Goal: Obtain resource: Download file/media

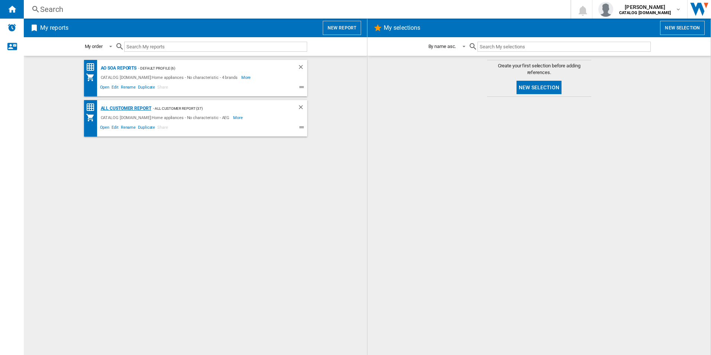
click at [130, 109] on div "All Customer Report" at bounding box center [125, 108] width 52 height 9
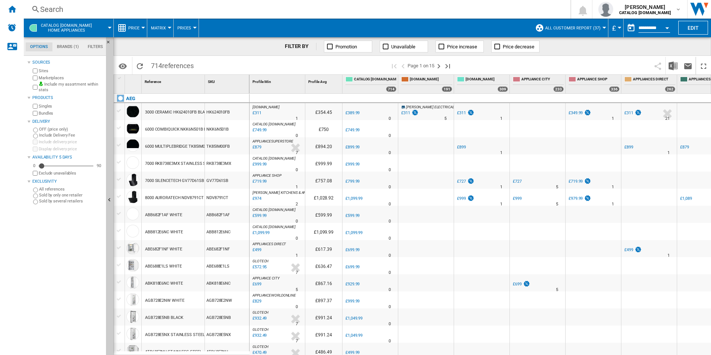
click at [666, 27] on div "Open calendar" at bounding box center [667, 28] width 4 height 2
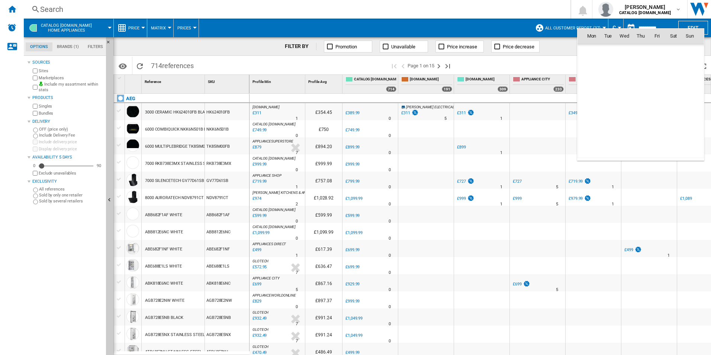
scroll to position [3548, 0]
click at [655, 72] on span "8" at bounding box center [657, 68] width 15 height 15
type input "**********"
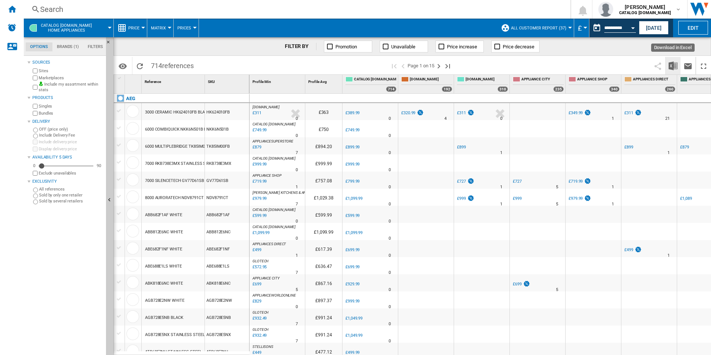
click at [672, 70] on img "Download in Excel" at bounding box center [673, 65] width 9 height 9
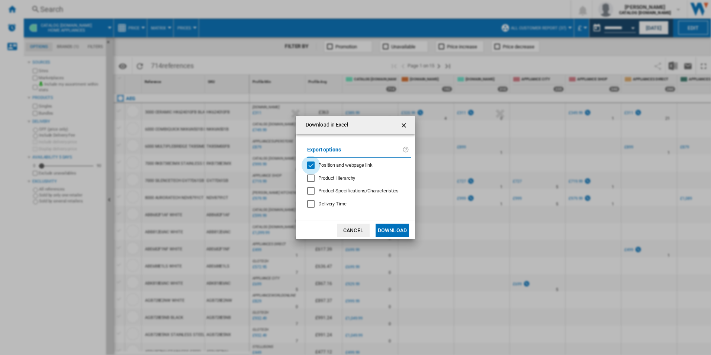
click at [315, 161] on div "Position and webpage link" at bounding box center [310, 164] width 7 height 7
click at [391, 230] on button "Download" at bounding box center [392, 230] width 33 height 13
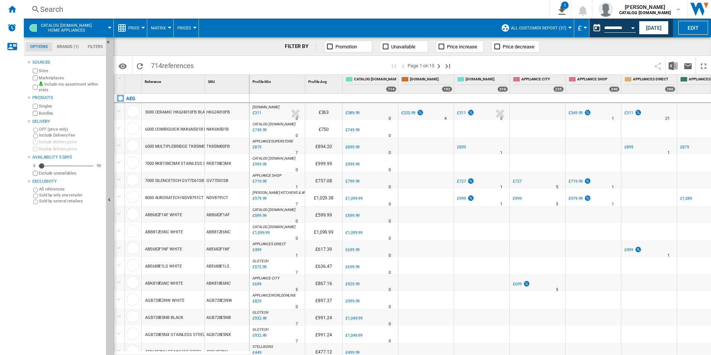
click at [685, 44] on div "FILTER BY Promotion Unavailable Price increase Price decrease" at bounding box center [412, 46] width 598 height 19
click at [635, 28] on div "Open calendar" at bounding box center [633, 28] width 4 height 2
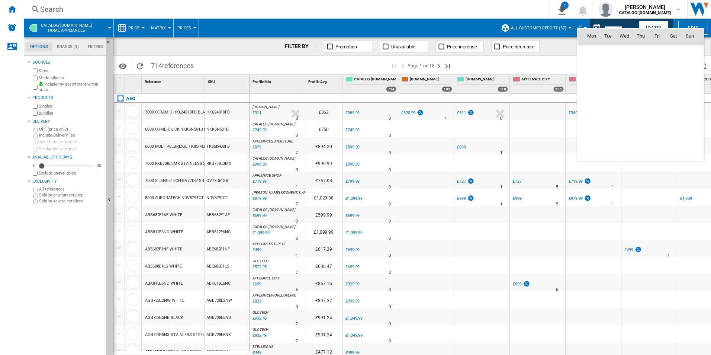
scroll to position [3548, 0]
click at [674, 71] on span "9" at bounding box center [673, 68] width 15 height 15
type input "**********"
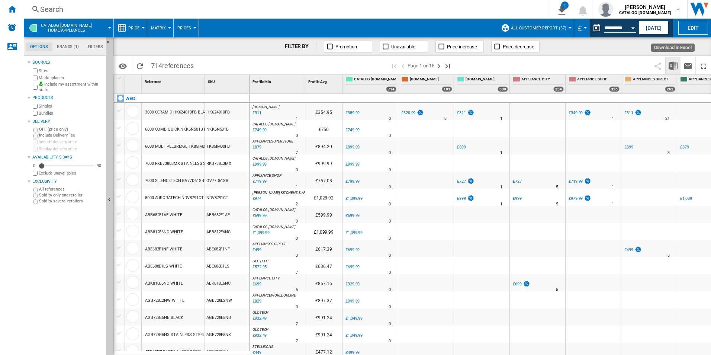
click at [675, 67] on img "Download in Excel" at bounding box center [673, 65] width 9 height 9
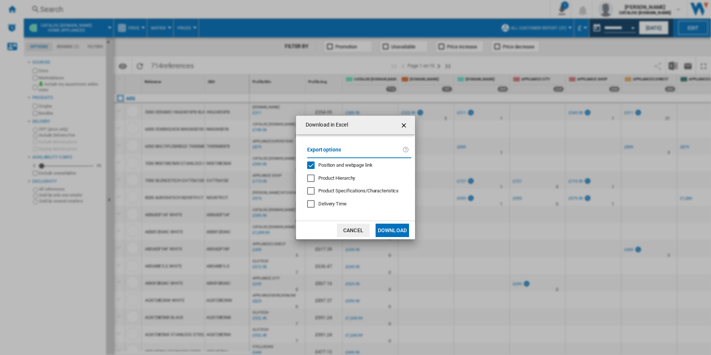
click at [315, 166] on div "Position and webpage link" at bounding box center [310, 164] width 7 height 7
click at [394, 232] on button "Download" at bounding box center [392, 230] width 33 height 13
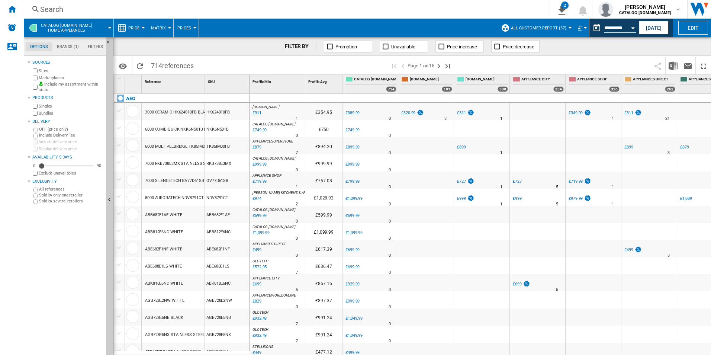
click at [678, 46] on div "FILTER BY Promotion Unavailable Price increase Price decrease" at bounding box center [412, 46] width 598 height 19
click at [635, 27] on div "Open calendar" at bounding box center [633, 28] width 4 height 2
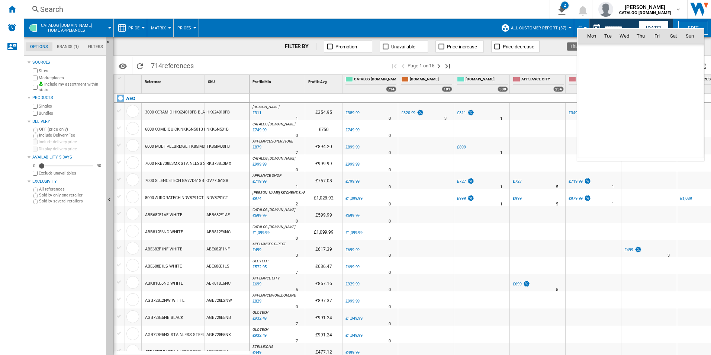
scroll to position [3548, 0]
click at [692, 66] on span "10" at bounding box center [690, 68] width 15 height 15
type input "**********"
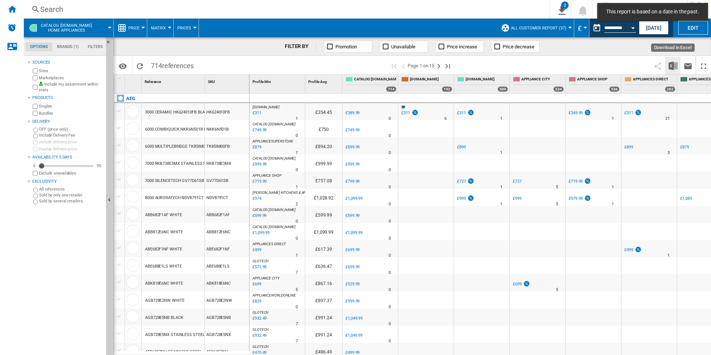
click at [674, 64] on img "Download in Excel" at bounding box center [673, 65] width 9 height 9
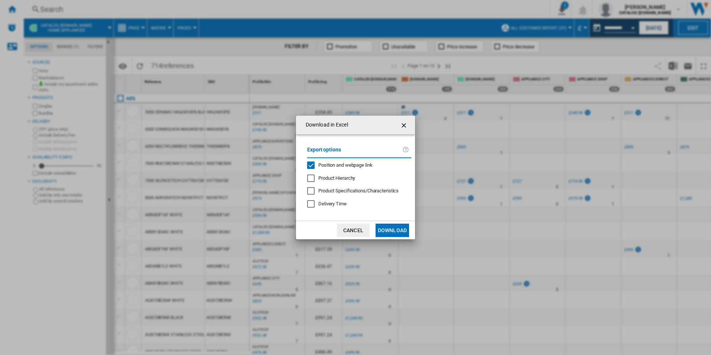
click at [311, 168] on div "Position and webpage link" at bounding box center [310, 164] width 7 height 7
click at [389, 231] on button "Download" at bounding box center [392, 230] width 33 height 13
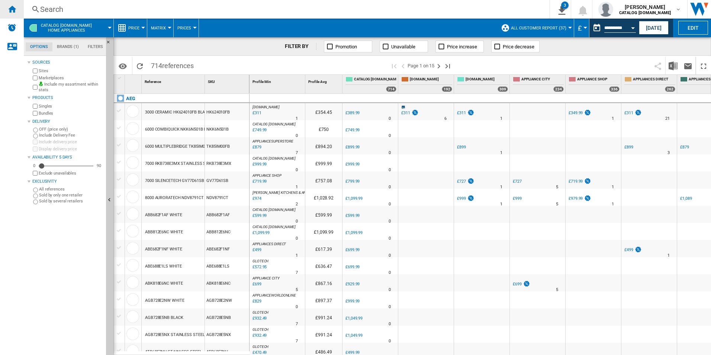
click at [16, 3] on div "Home" at bounding box center [12, 9] width 24 height 19
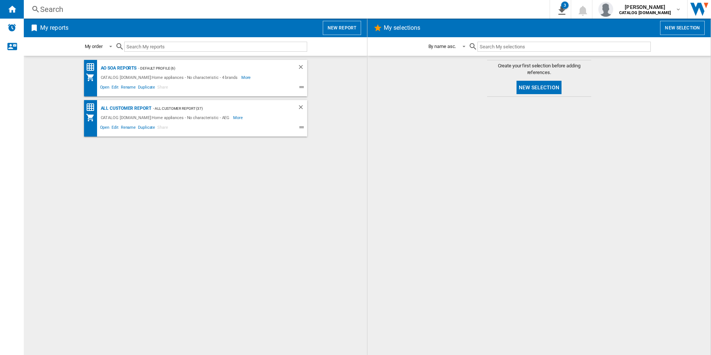
click at [517, 224] on div at bounding box center [539, 225] width 328 height 251
